Goal: Task Accomplishment & Management: Complete application form

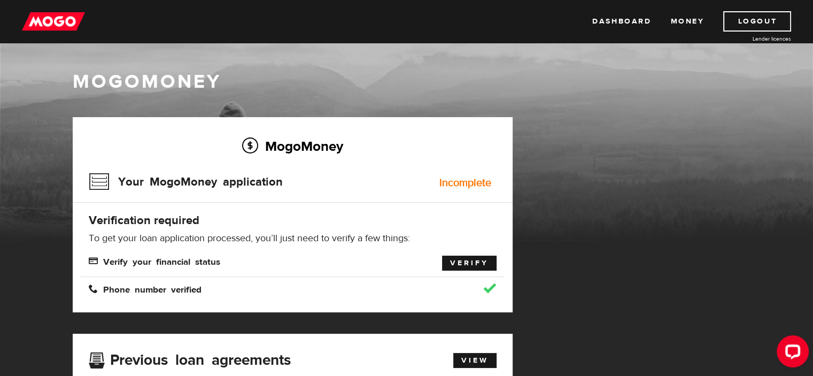
click at [473, 260] on link "Verify" at bounding box center [469, 262] width 55 height 15
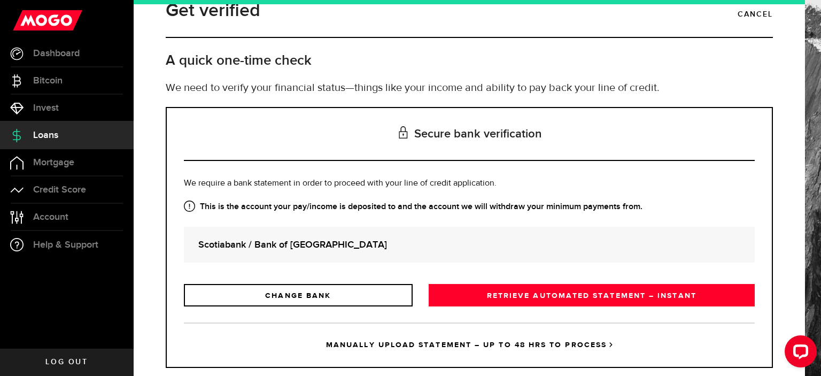
scroll to position [44, 0]
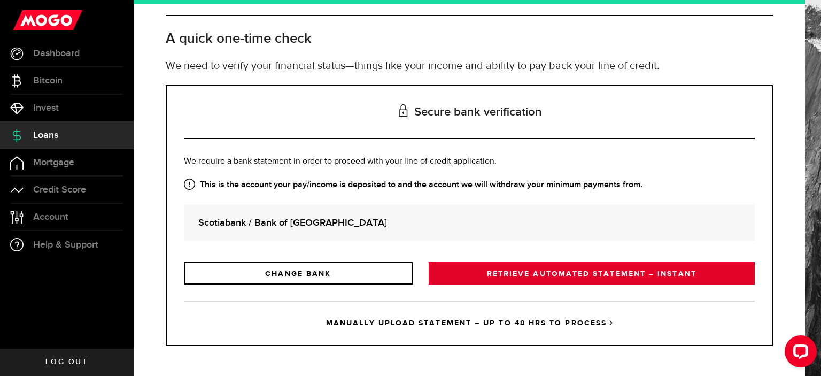
click at [507, 270] on link "RETRIEVE AUTOMATED STATEMENT – INSTANT" at bounding box center [592, 273] width 326 height 22
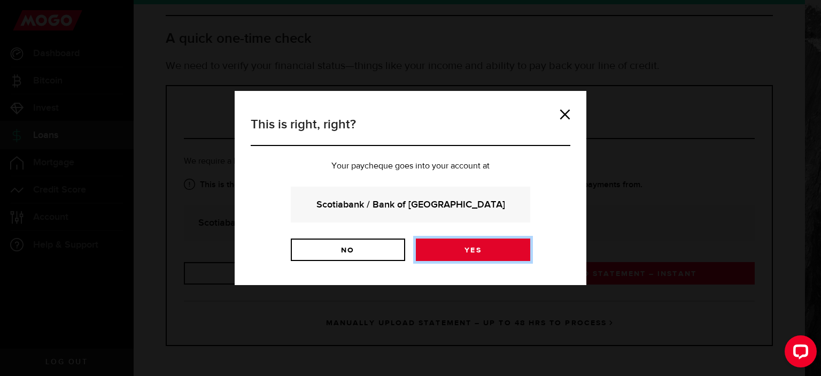
click at [474, 249] on link "Yes" at bounding box center [473, 249] width 114 height 22
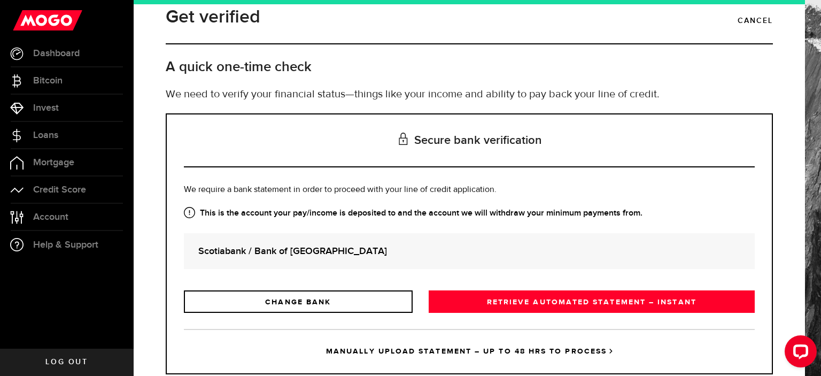
scroll to position [44, 0]
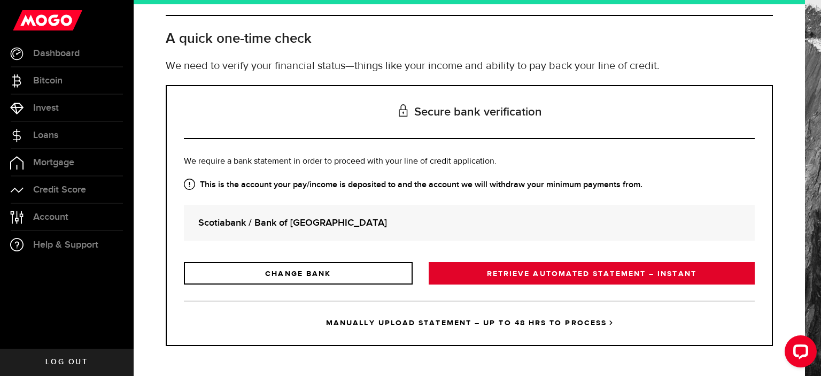
click at [569, 274] on link "RETRIEVE AUTOMATED STATEMENT – INSTANT" at bounding box center [592, 273] width 326 height 22
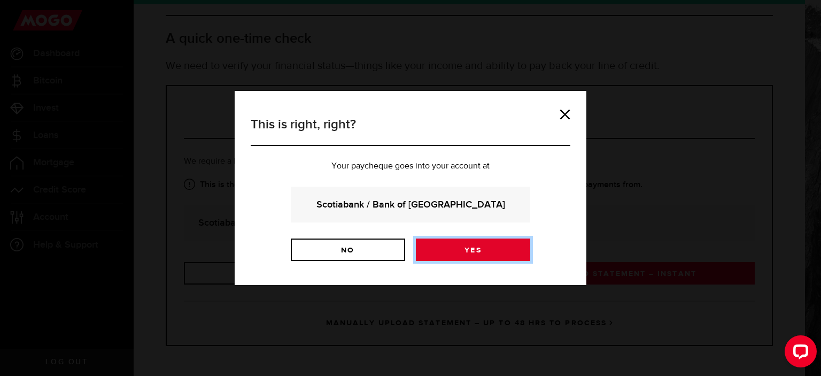
click at [464, 243] on link "Yes" at bounding box center [473, 249] width 114 height 22
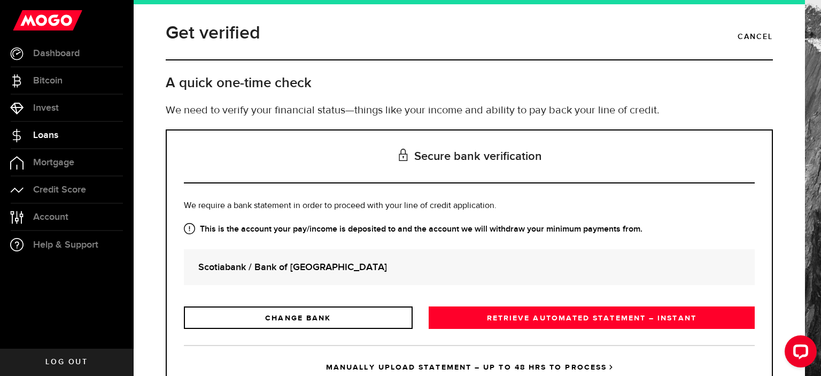
click at [47, 133] on span "Loans" at bounding box center [45, 135] width 25 height 10
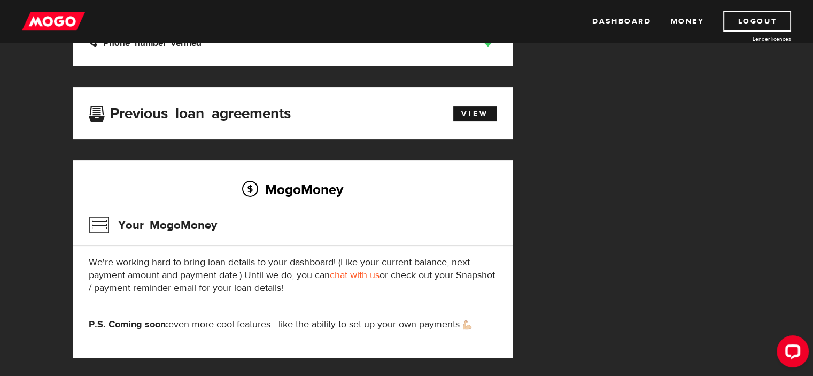
scroll to position [185, 0]
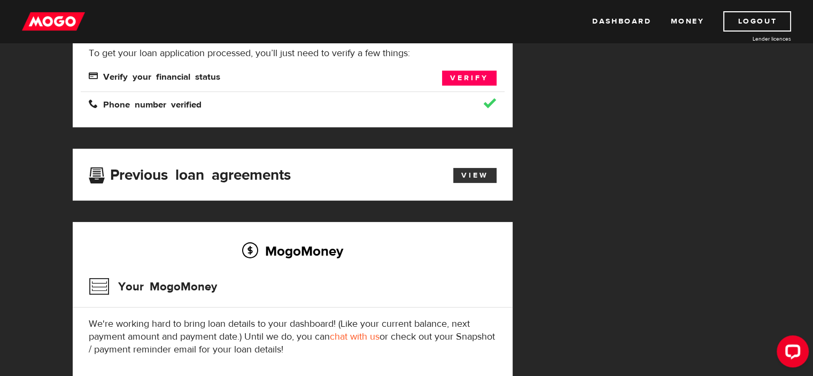
click at [476, 170] on link "View" at bounding box center [474, 175] width 43 height 15
